Goal: Information Seeking & Learning: Learn about a topic

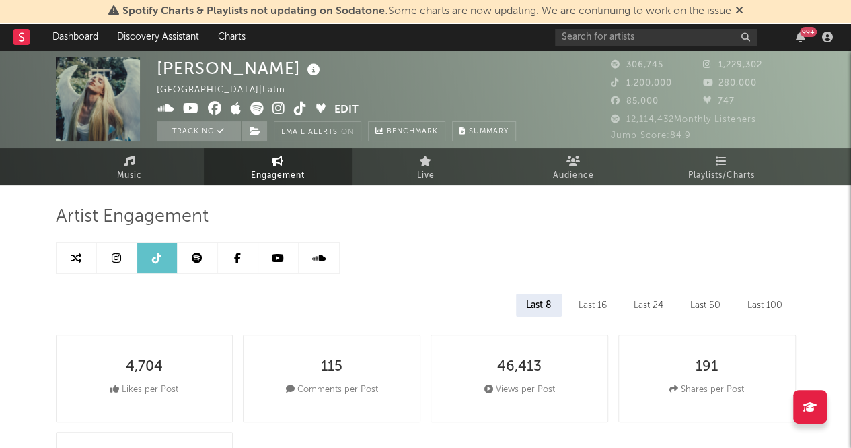
select select "6m"
click at [151, 162] on link "Music" at bounding box center [130, 166] width 148 height 37
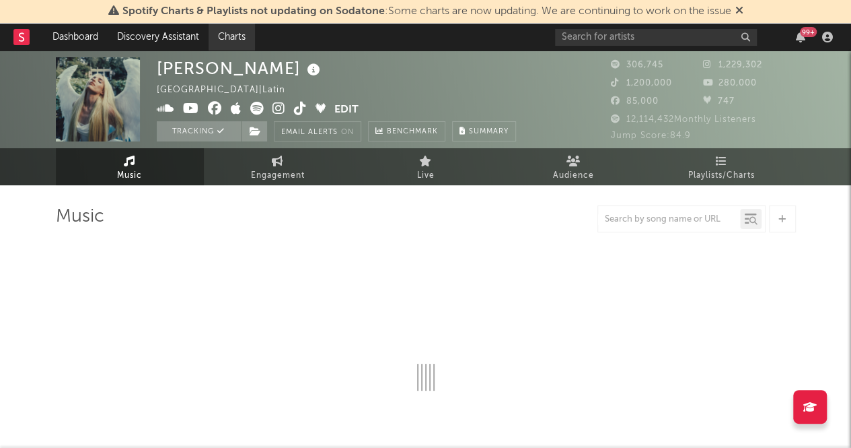
select select "6m"
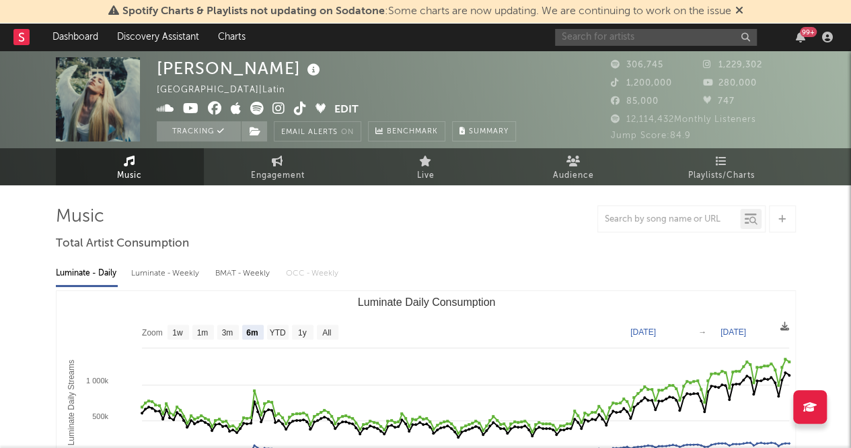
click at [600, 40] on input "text" at bounding box center [656, 37] width 202 height 17
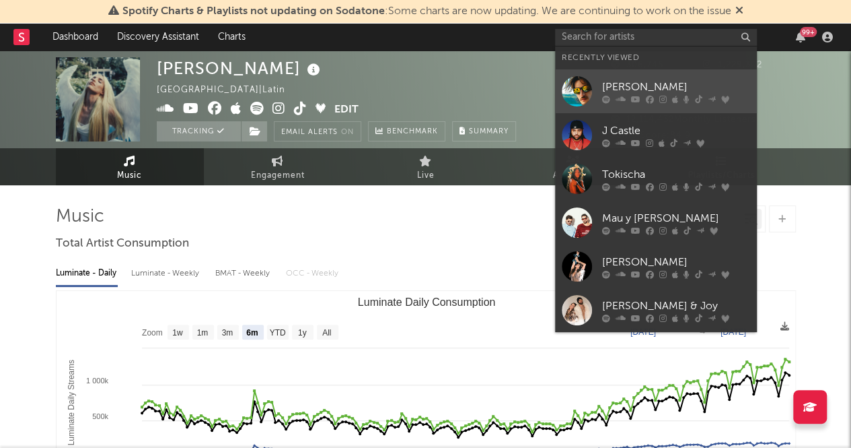
click at [631, 77] on link "[PERSON_NAME]" at bounding box center [656, 91] width 202 height 44
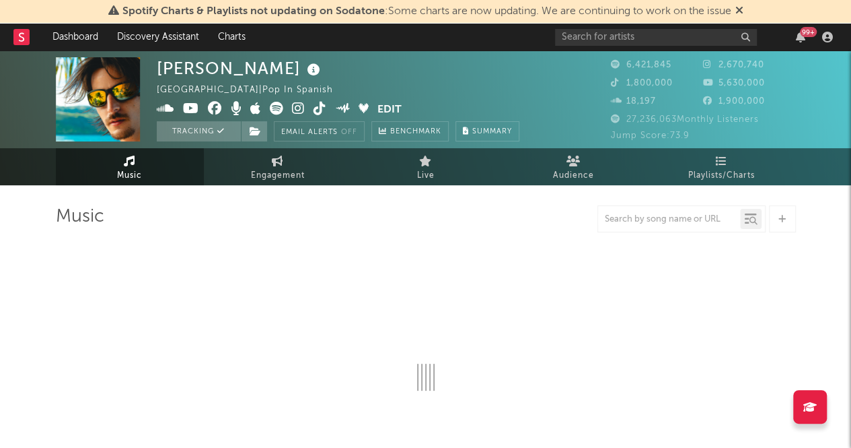
select select "6m"
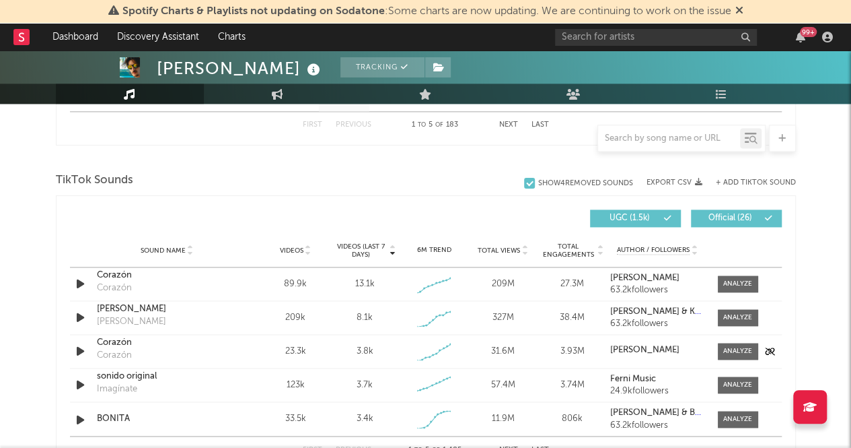
scroll to position [918, 0]
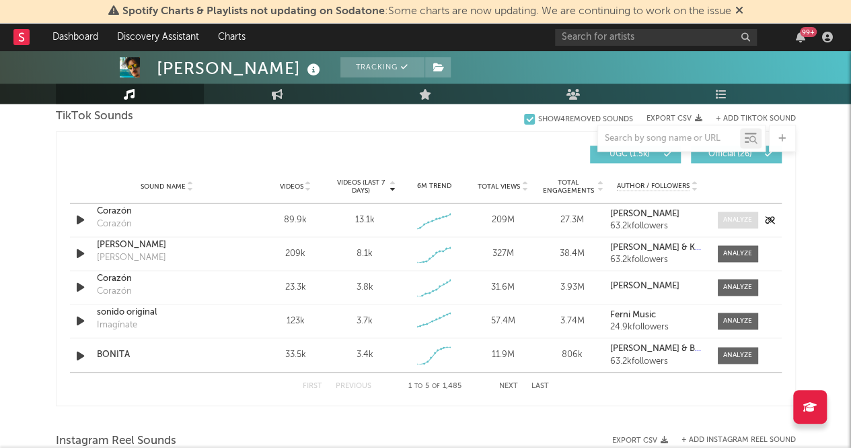
click at [746, 217] on div at bounding box center [738, 220] width 29 height 10
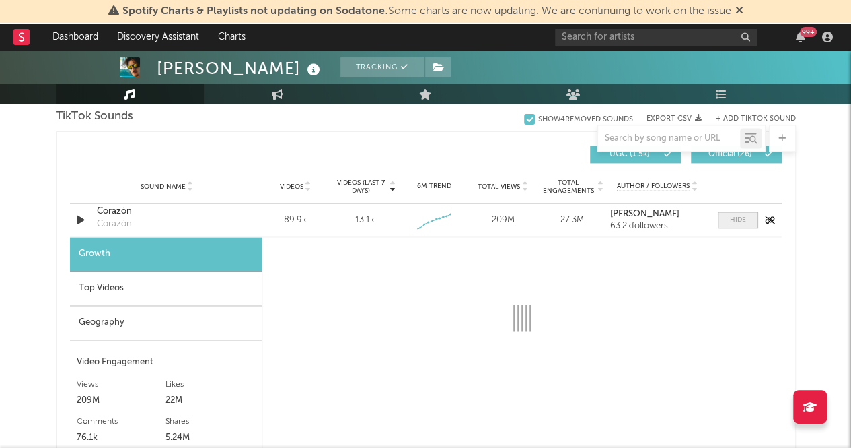
select select "1w"
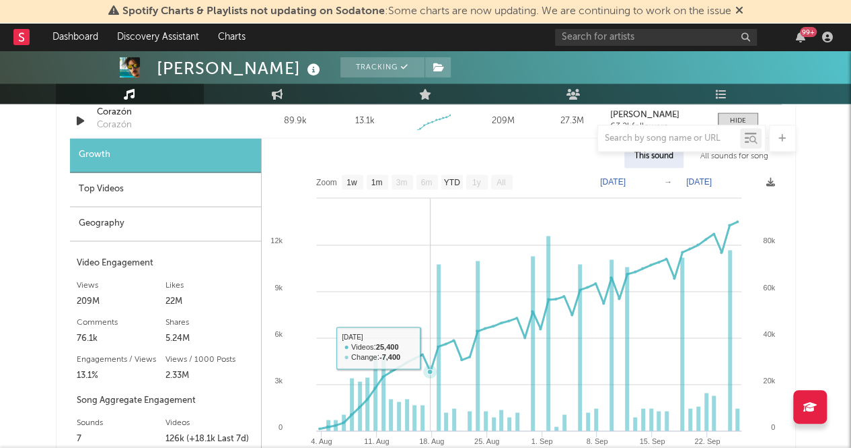
scroll to position [1016, 0]
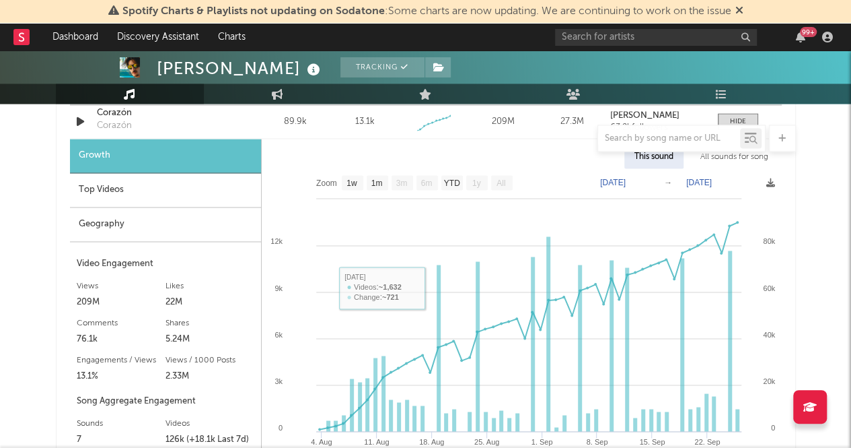
click at [180, 191] on div "Top Videos" at bounding box center [165, 190] width 191 height 34
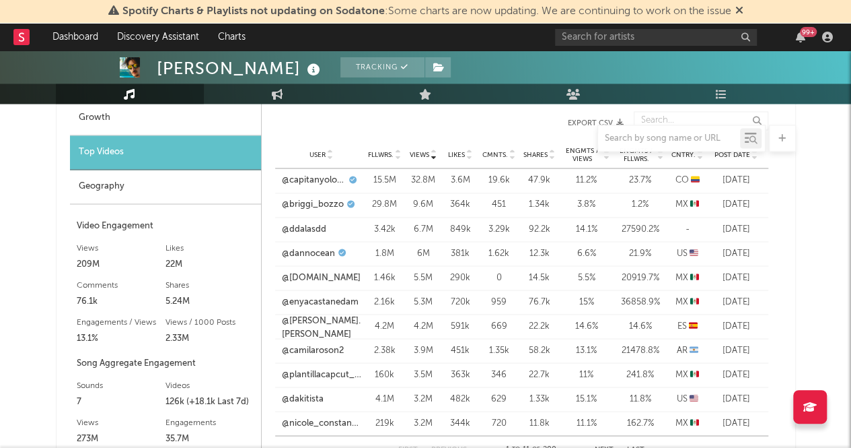
scroll to position [1129, 0]
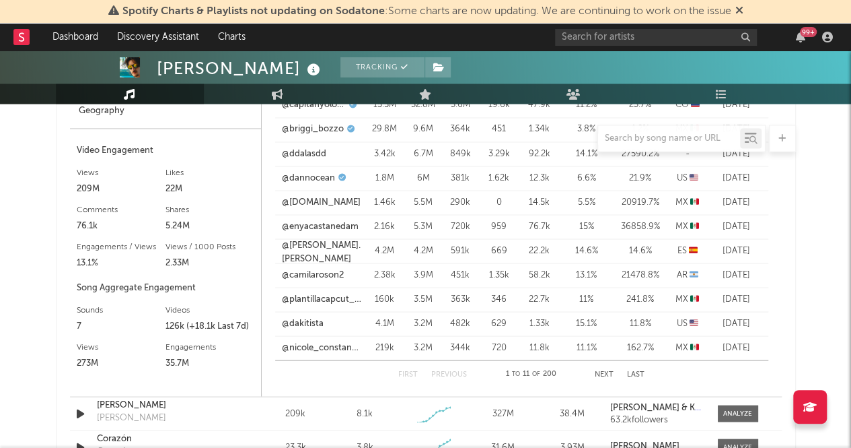
click at [602, 372] on button "Next" at bounding box center [604, 373] width 19 height 7
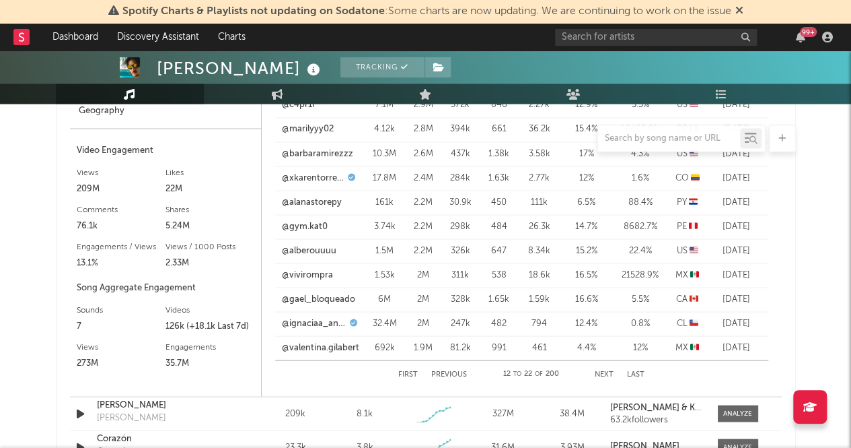
click at [612, 371] on button "Next" at bounding box center [604, 373] width 19 height 7
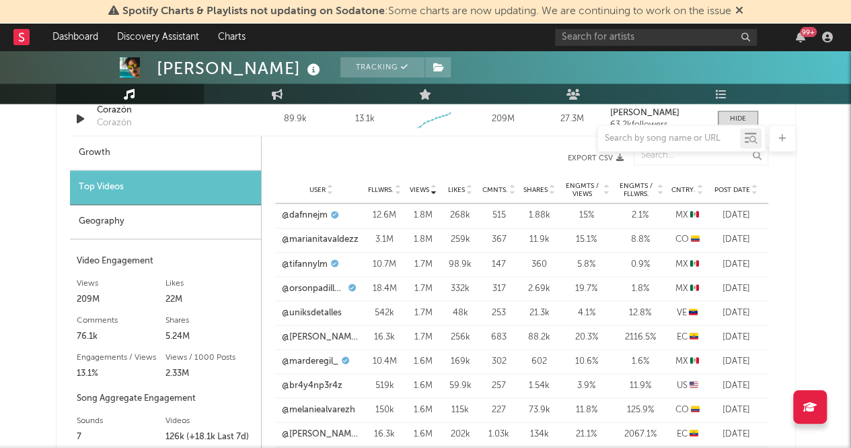
scroll to position [1057, 0]
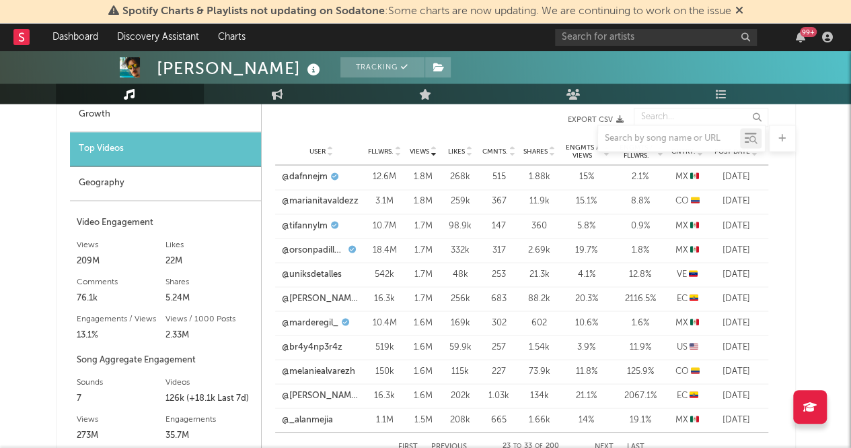
click at [90, 182] on div "Geography" at bounding box center [165, 183] width 191 height 34
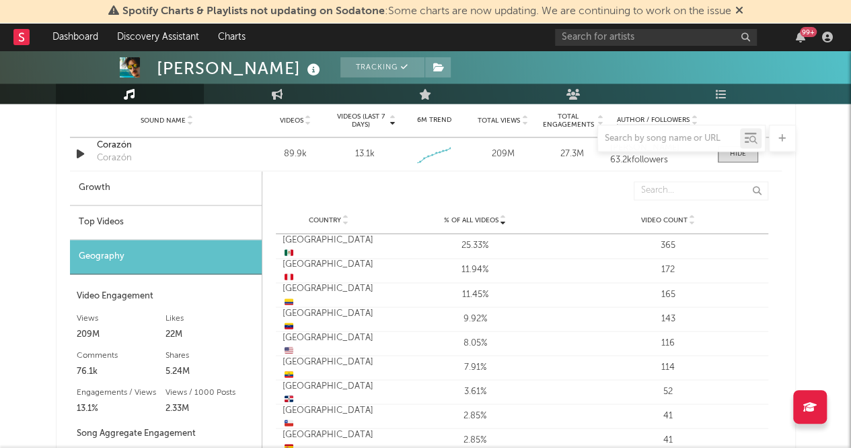
scroll to position [983, 0]
click at [133, 217] on div "Top Videos" at bounding box center [166, 223] width 192 height 34
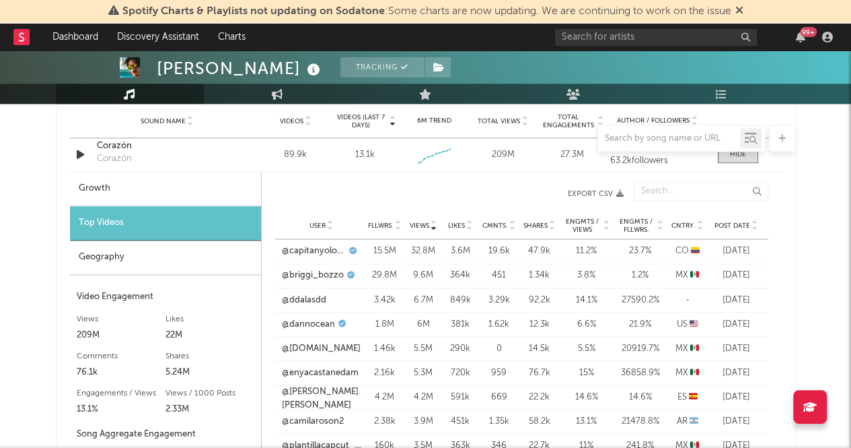
click at [756, 220] on icon at bounding box center [755, 222] width 7 height 5
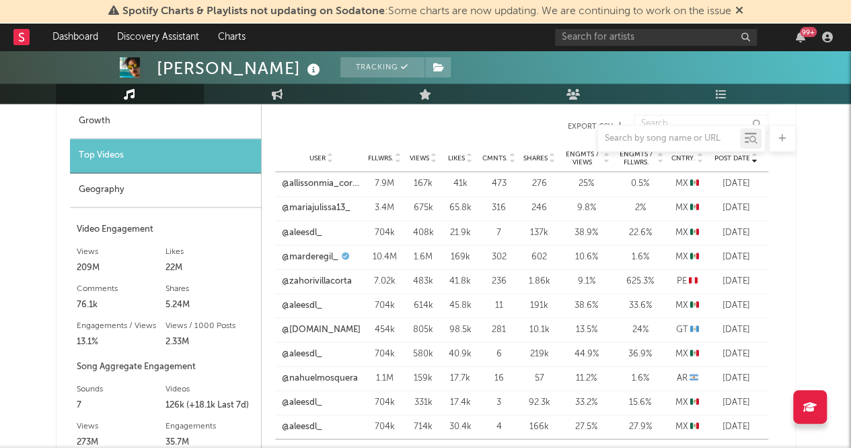
scroll to position [1038, 0]
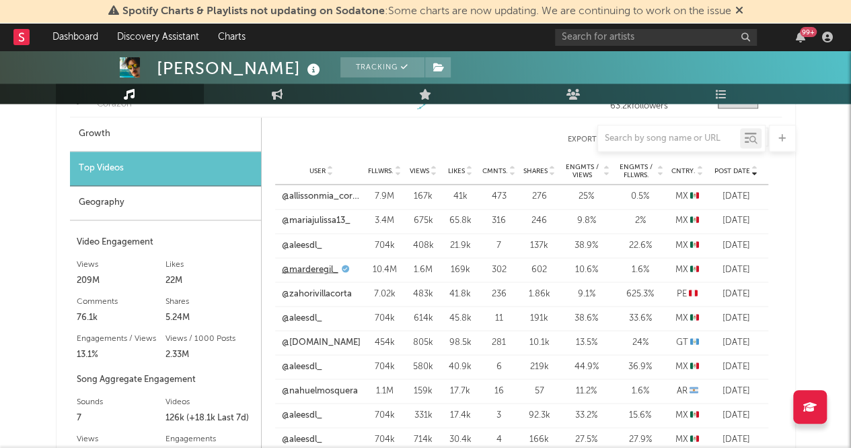
click at [324, 271] on link "@marderegil_" at bounding box center [310, 268] width 57 height 13
click at [320, 198] on link "@allissonmia_coronadoo" at bounding box center [321, 196] width 79 height 13
click at [320, 267] on link "@marderegil_" at bounding box center [310, 268] width 57 height 13
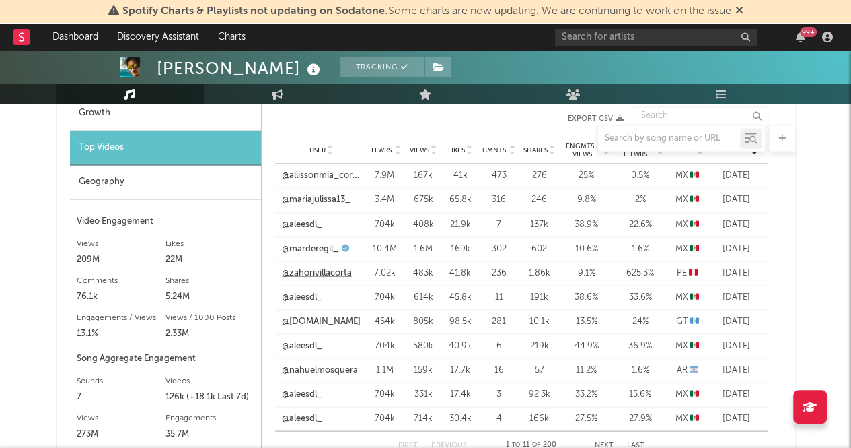
scroll to position [983, 0]
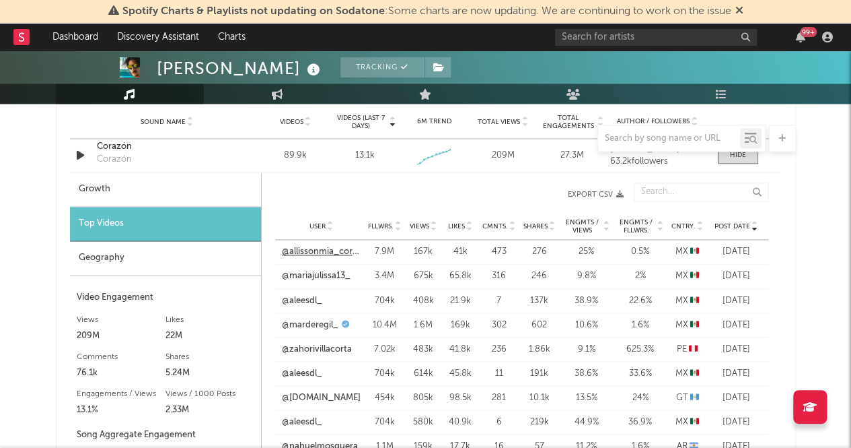
click at [332, 254] on link "@allissonmia_coronadoo" at bounding box center [321, 251] width 79 height 13
click at [98, 258] on div "Geography" at bounding box center [165, 258] width 191 height 34
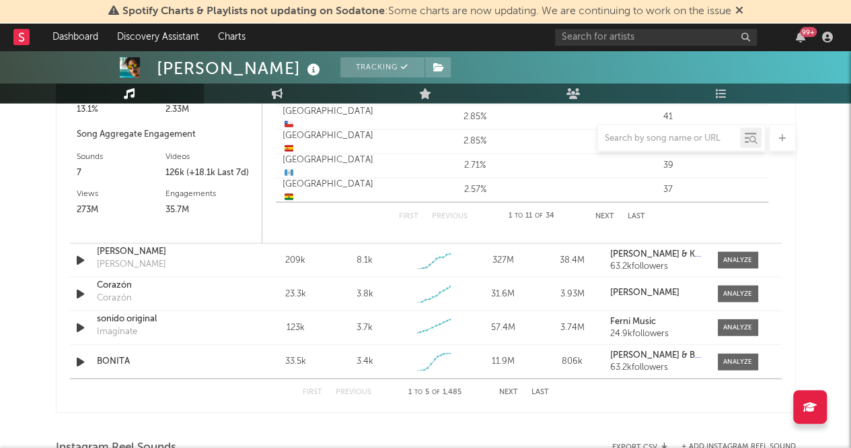
scroll to position [1280, 0]
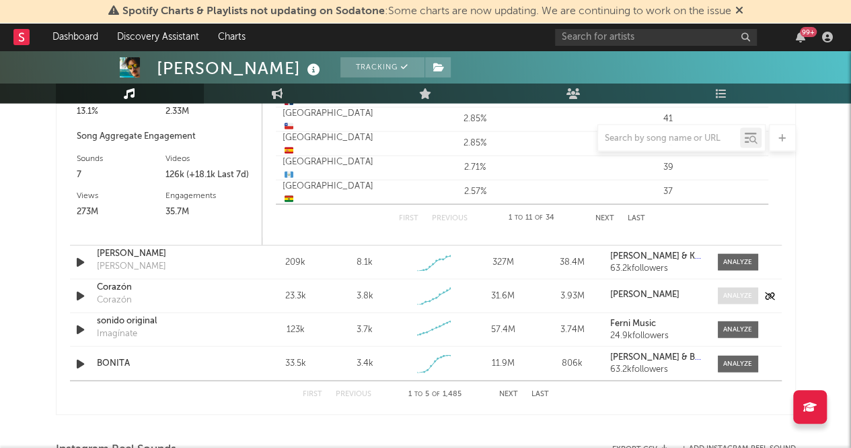
click at [737, 297] on div at bounding box center [738, 296] width 29 height 10
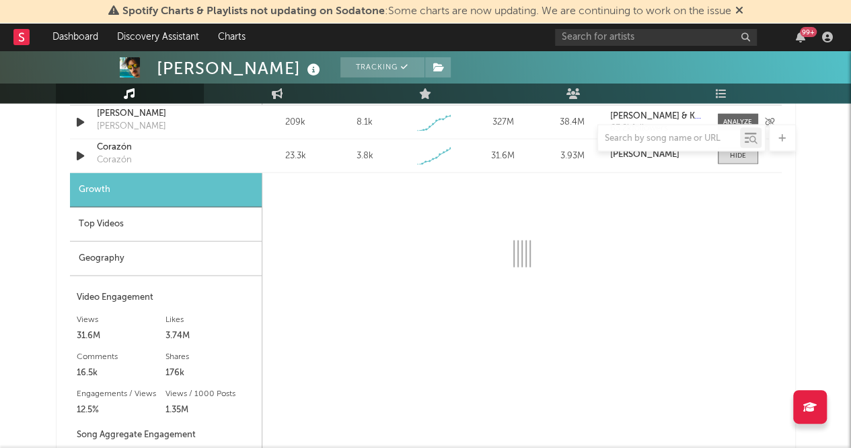
select select "1w"
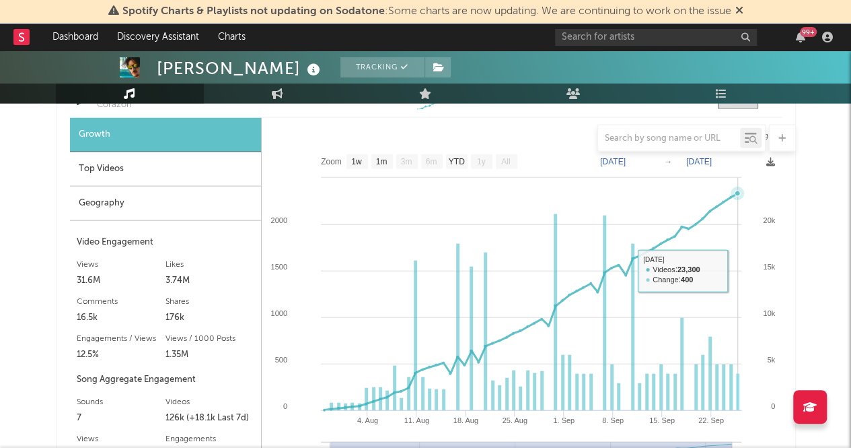
scroll to position [1475, 0]
